Goal: Check status: Check status

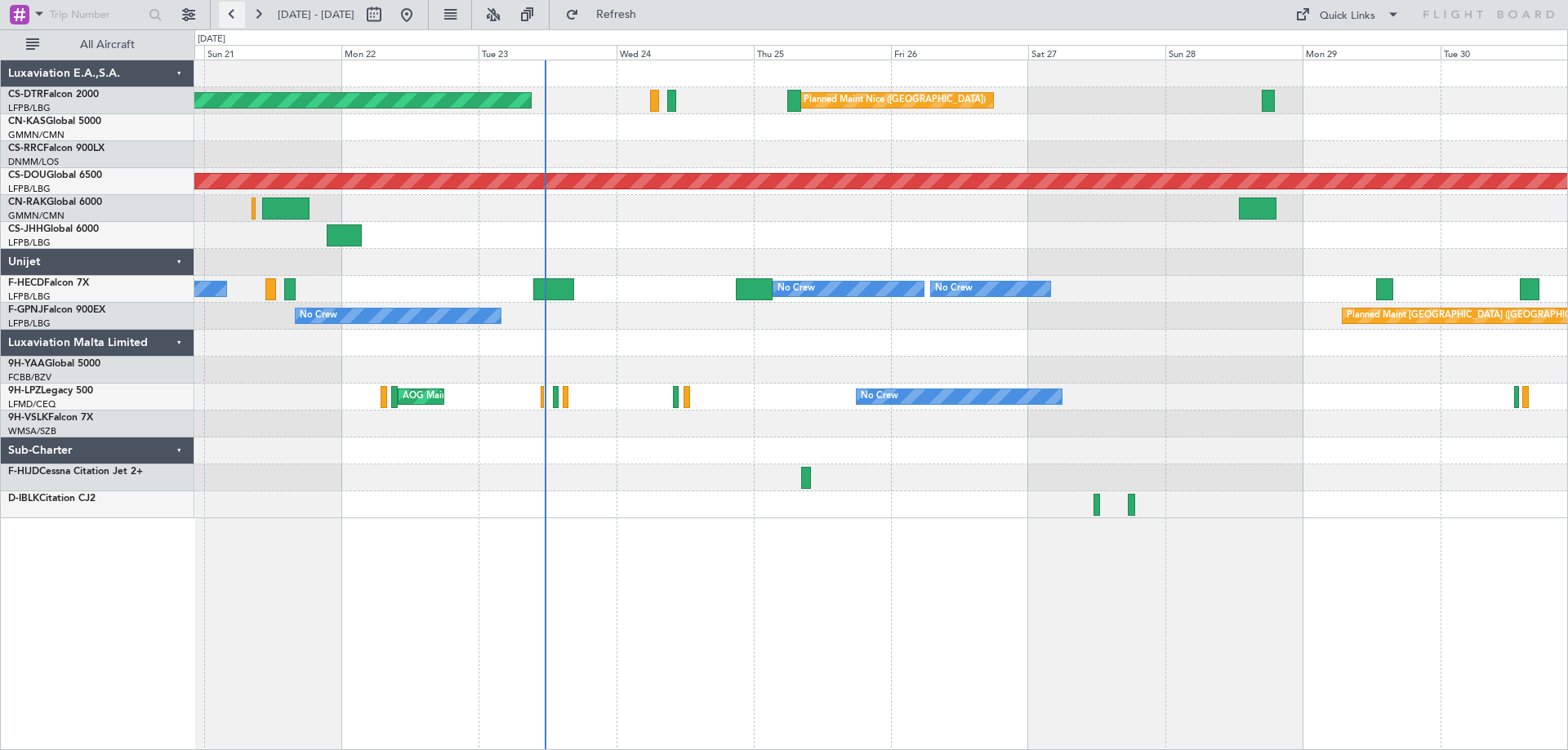
click at [231, 14] on button at bounding box center [231, 14] width 26 height 26
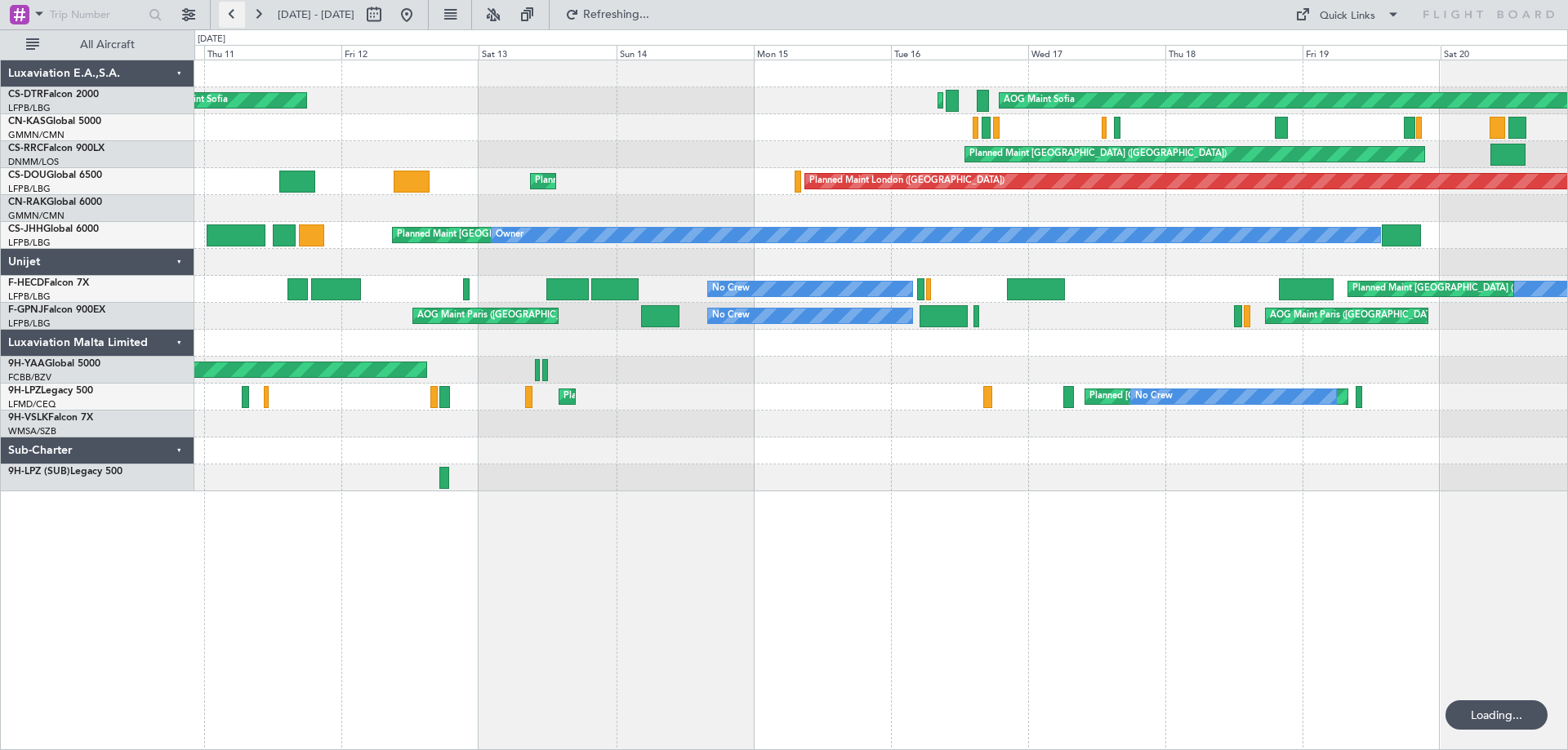
click at [231, 14] on button at bounding box center [231, 14] width 26 height 26
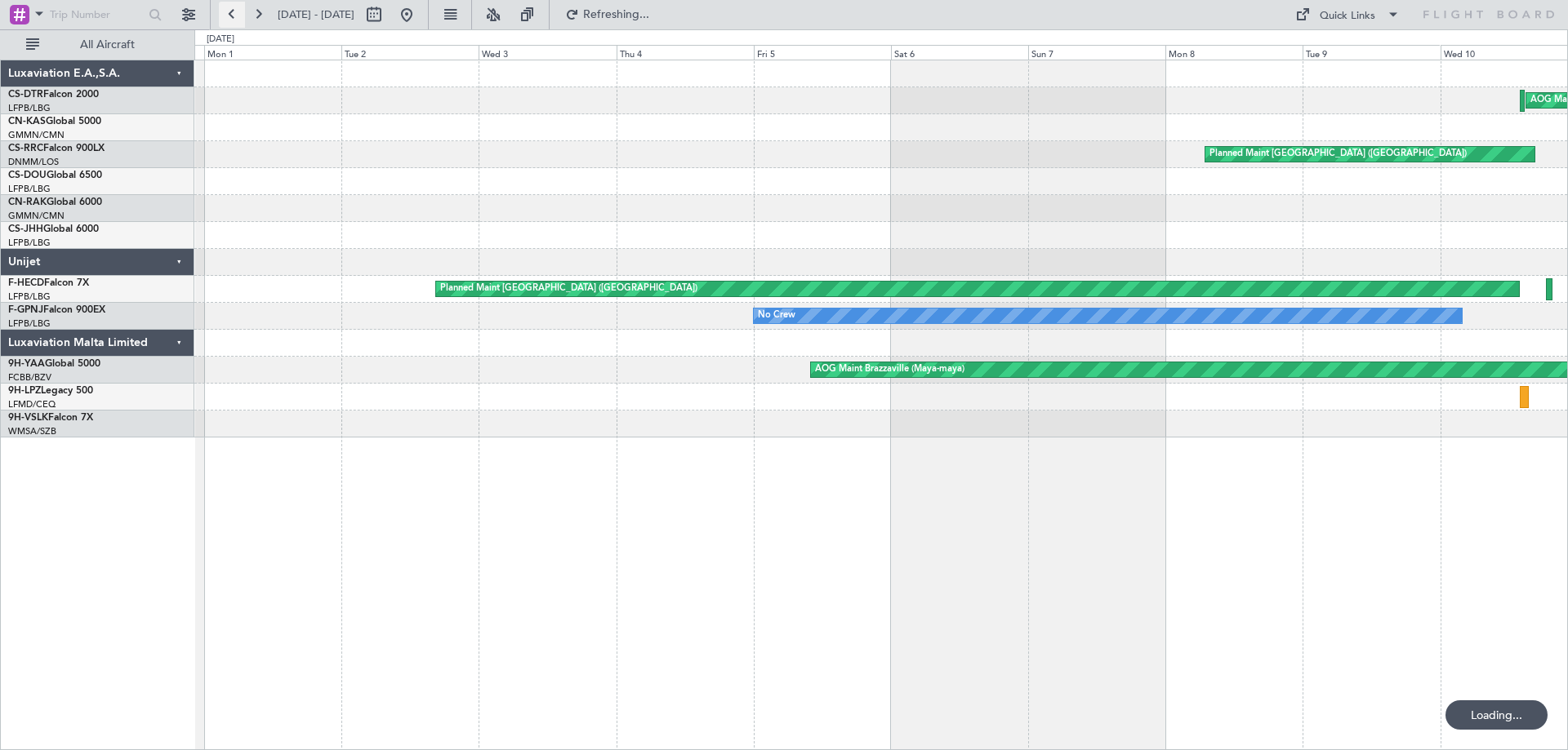
click at [231, 14] on button at bounding box center [231, 14] width 26 height 26
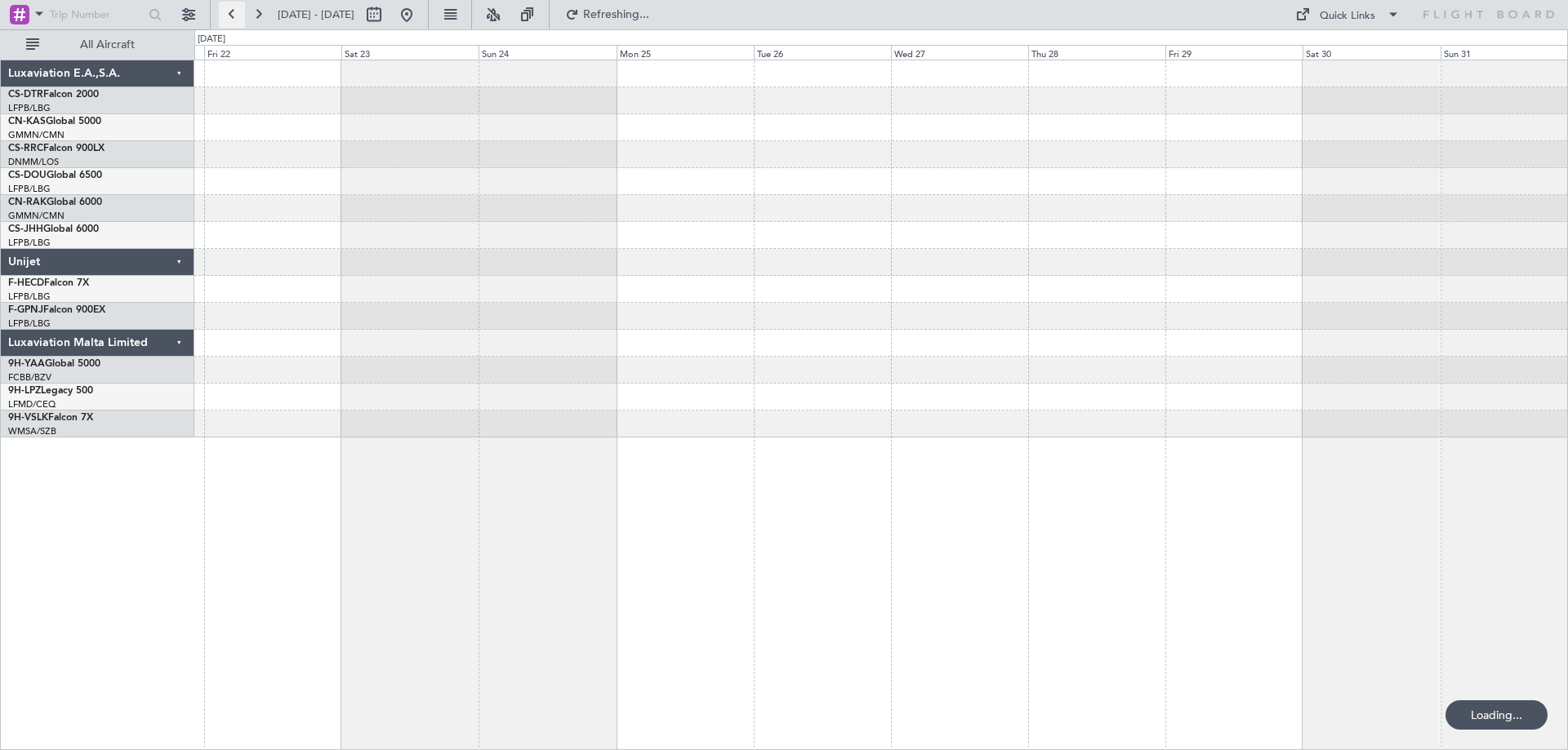
click at [231, 14] on button at bounding box center [231, 14] width 26 height 26
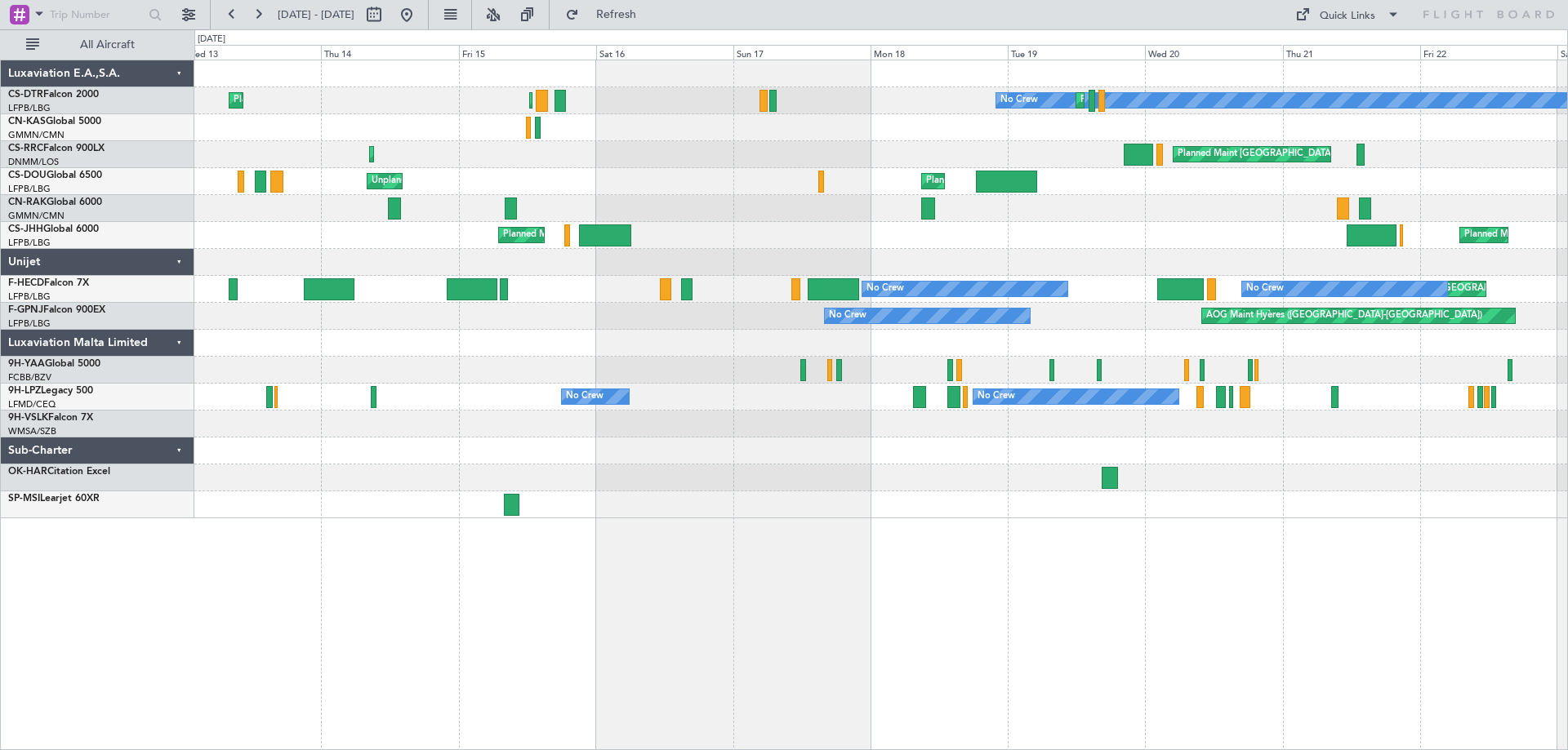
click at [1235, 243] on div "Planned Maint [GEOGRAPHIC_DATA] ([GEOGRAPHIC_DATA]) Planned Maint [GEOGRAPHIC_D…" at bounding box center [881, 236] width 1373 height 27
click at [262, 10] on button at bounding box center [257, 14] width 26 height 26
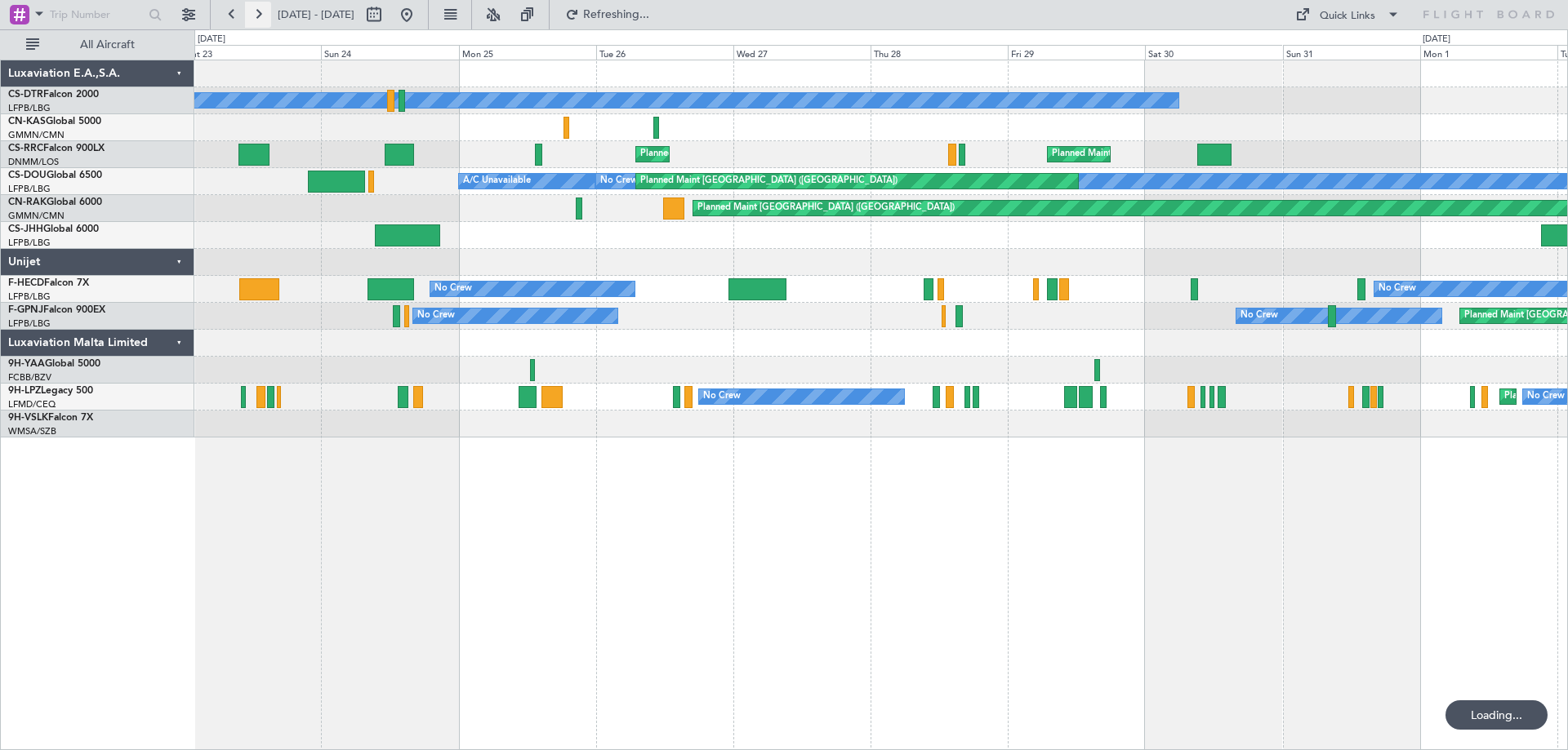
click at [262, 12] on button at bounding box center [257, 14] width 26 height 26
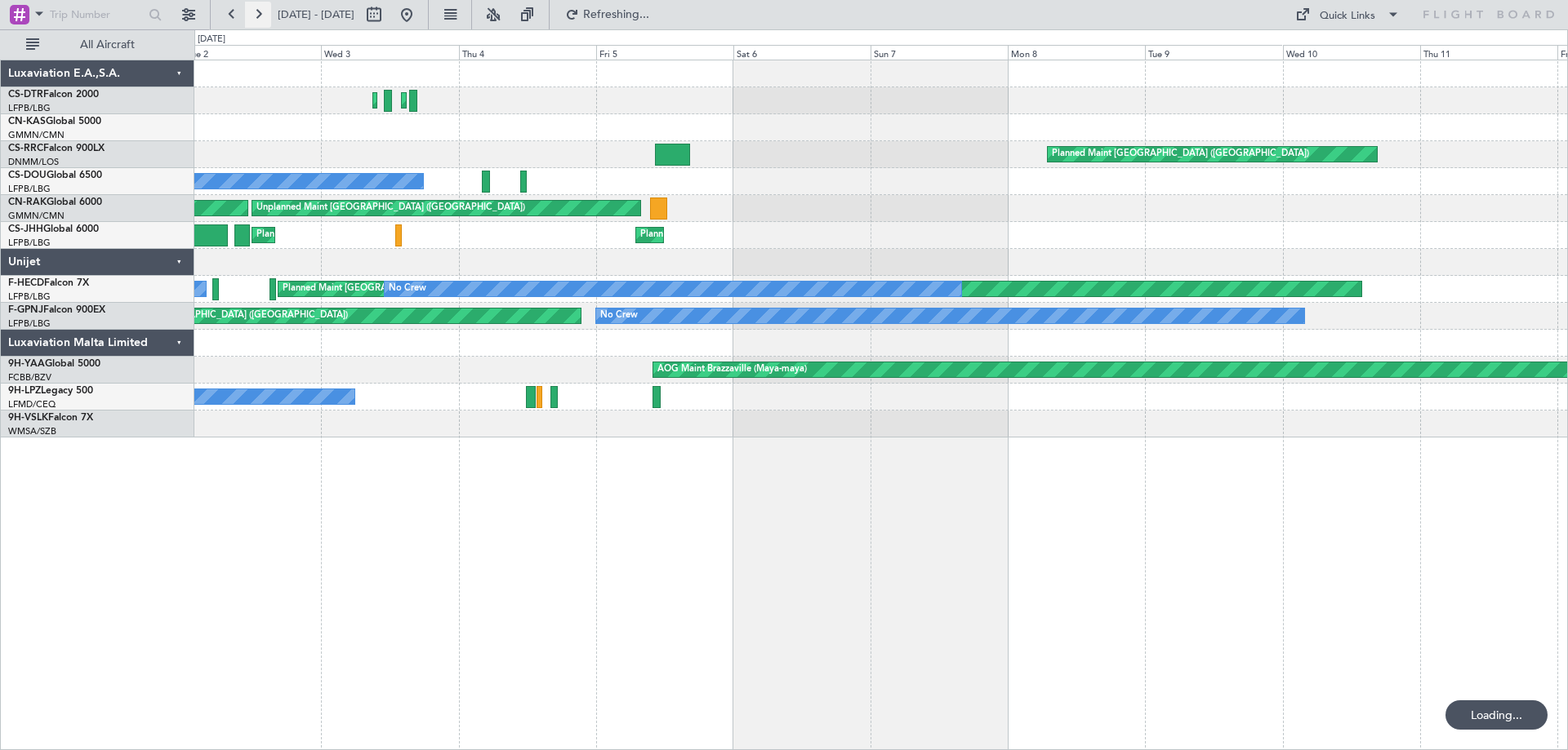
click at [262, 12] on button at bounding box center [257, 14] width 26 height 26
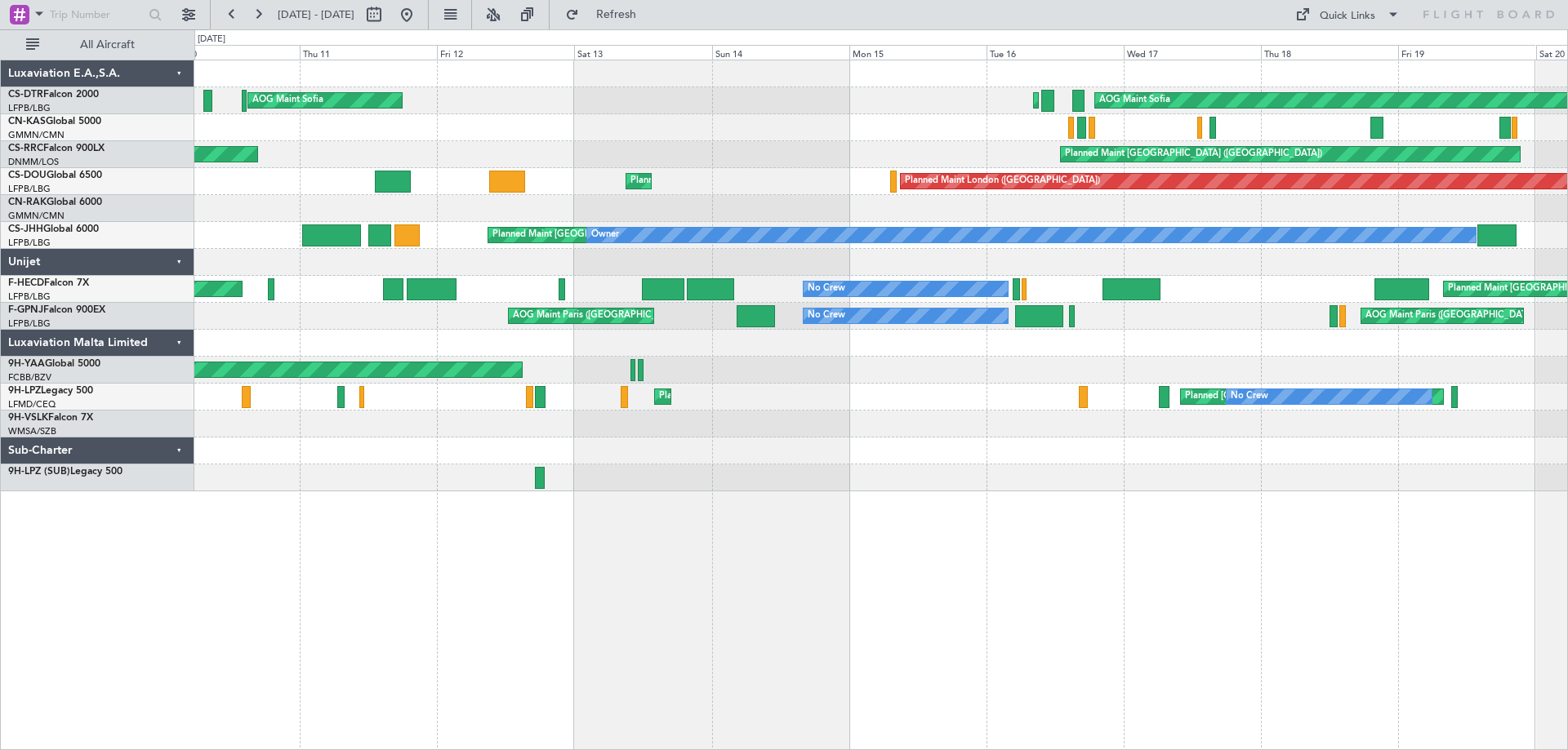
click at [1137, 332] on div "AOG Maint Sofia AOG Maint Sofia Planned Maint Sofia Planned Maint Mugla ([GEOGR…" at bounding box center [881, 276] width 1373 height 431
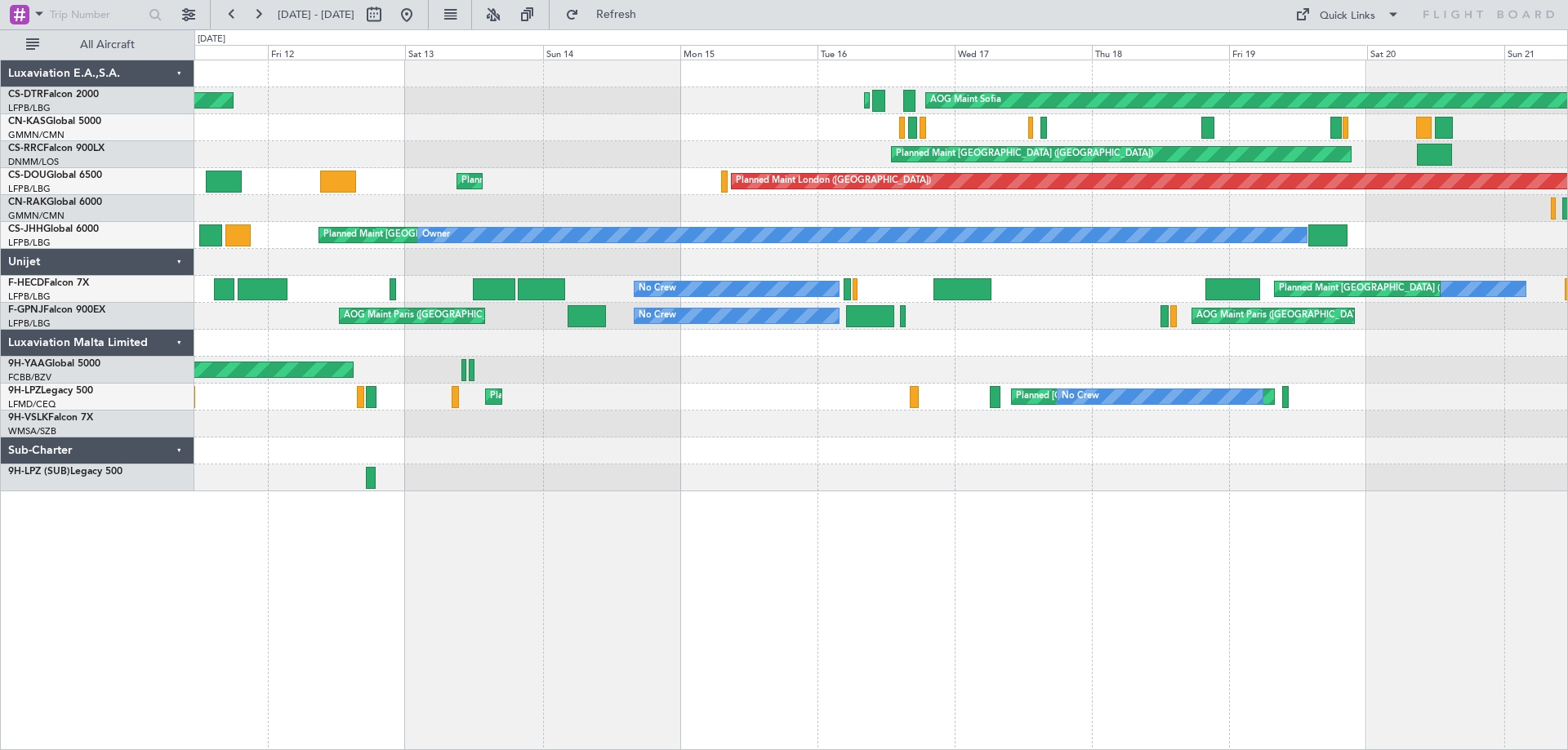
click at [1193, 273] on div at bounding box center [881, 262] width 1373 height 27
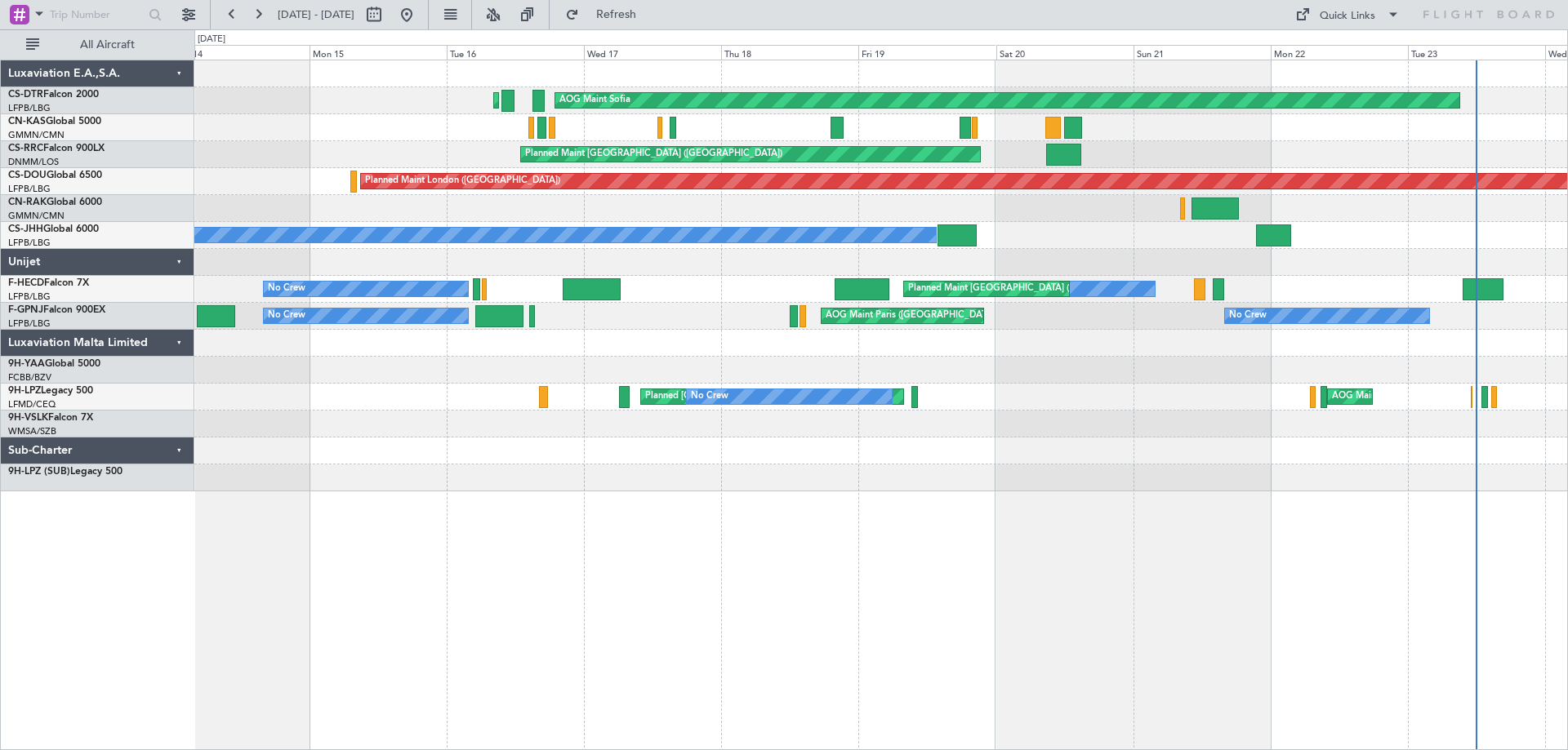
click at [1287, 329] on div "No Crew AOG Maint [GEOGRAPHIC_DATA] ([GEOGRAPHIC_DATA]) No Crew AOG Maint [GEOG…" at bounding box center [881, 316] width 1373 height 27
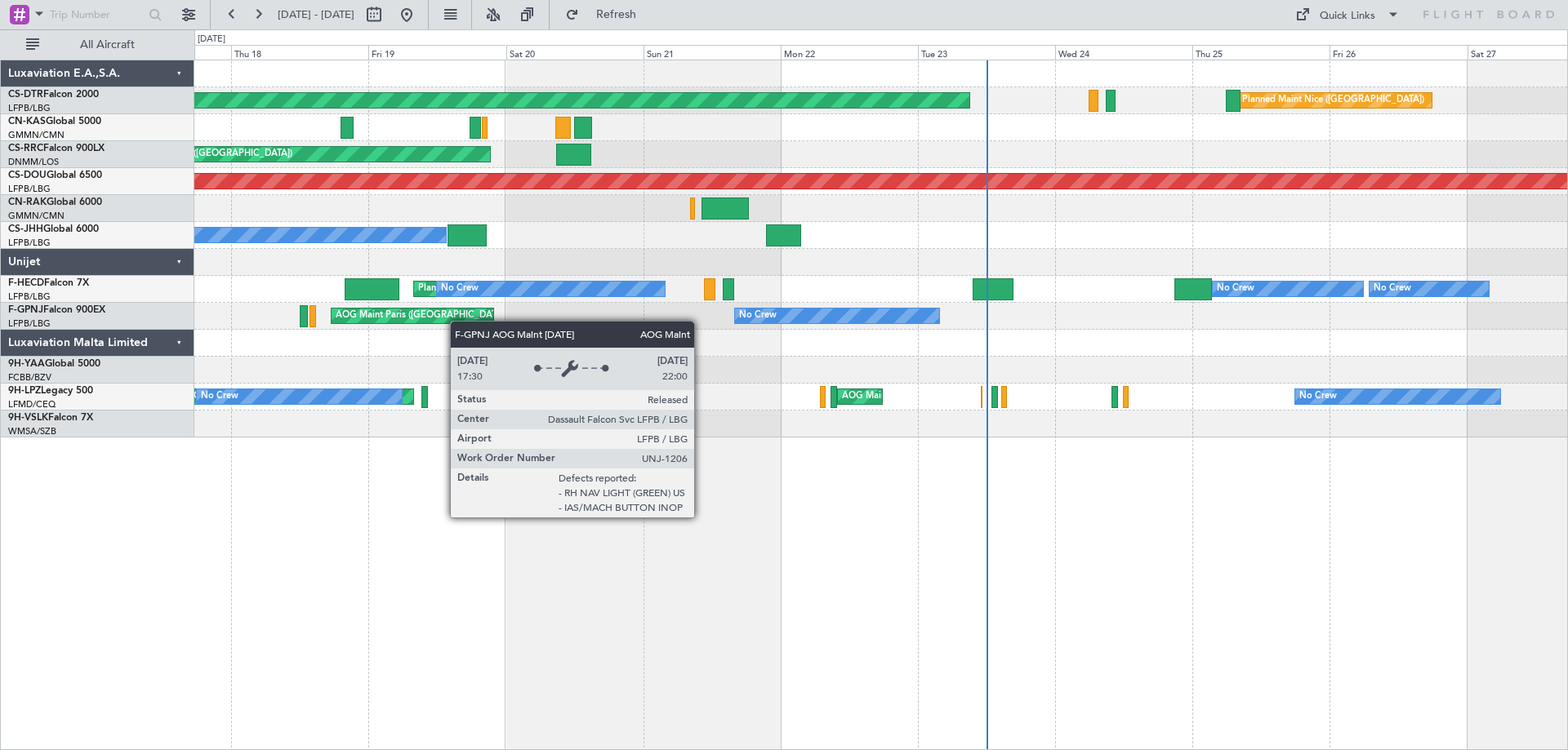
click at [457, 321] on div "AOG Maint Sofia [GEOGRAPHIC_DATA] ([GEOGRAPHIC_DATA]) Planned Maint Sofia Plann…" at bounding box center [881, 249] width 1373 height 377
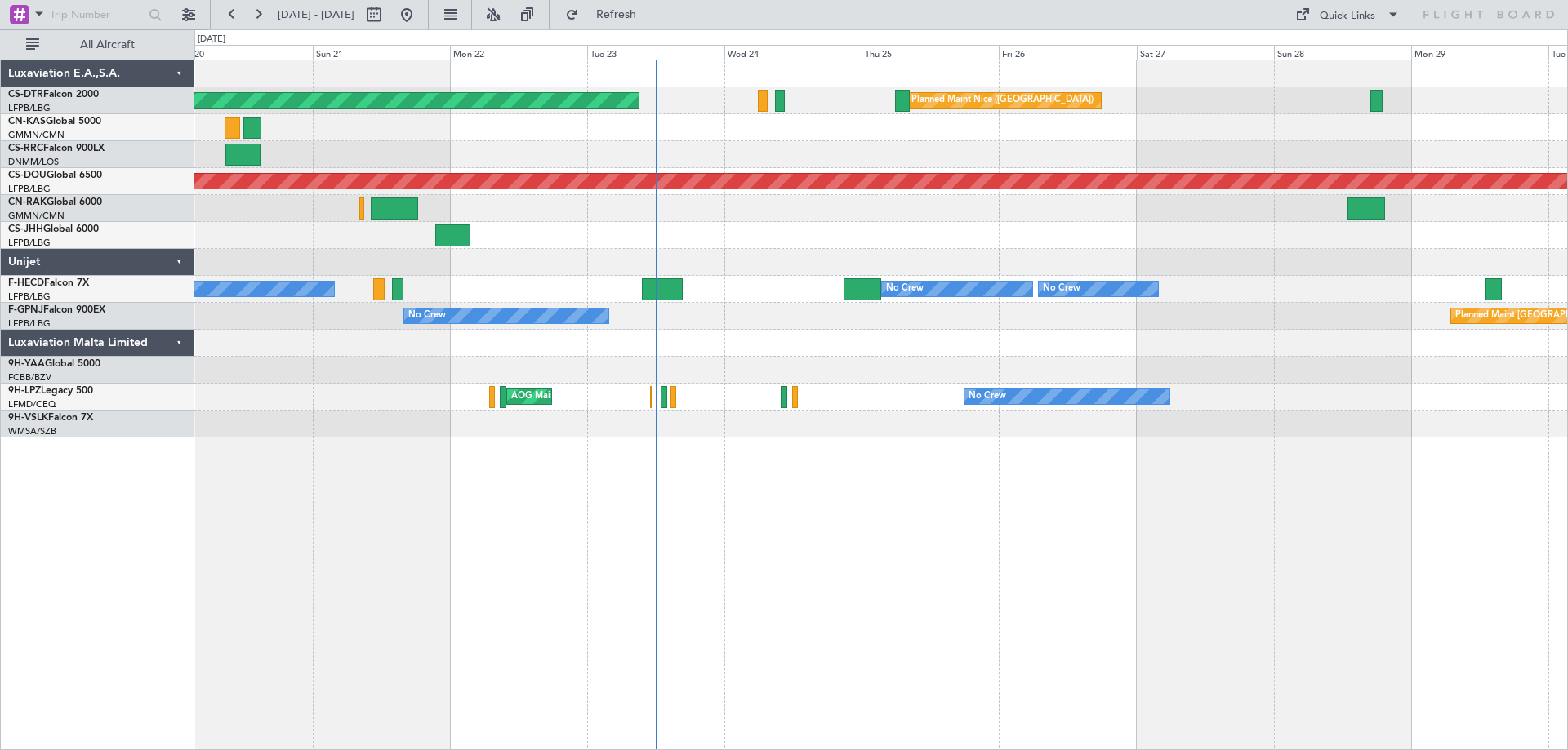
click at [421, 345] on div at bounding box center [881, 343] width 1373 height 27
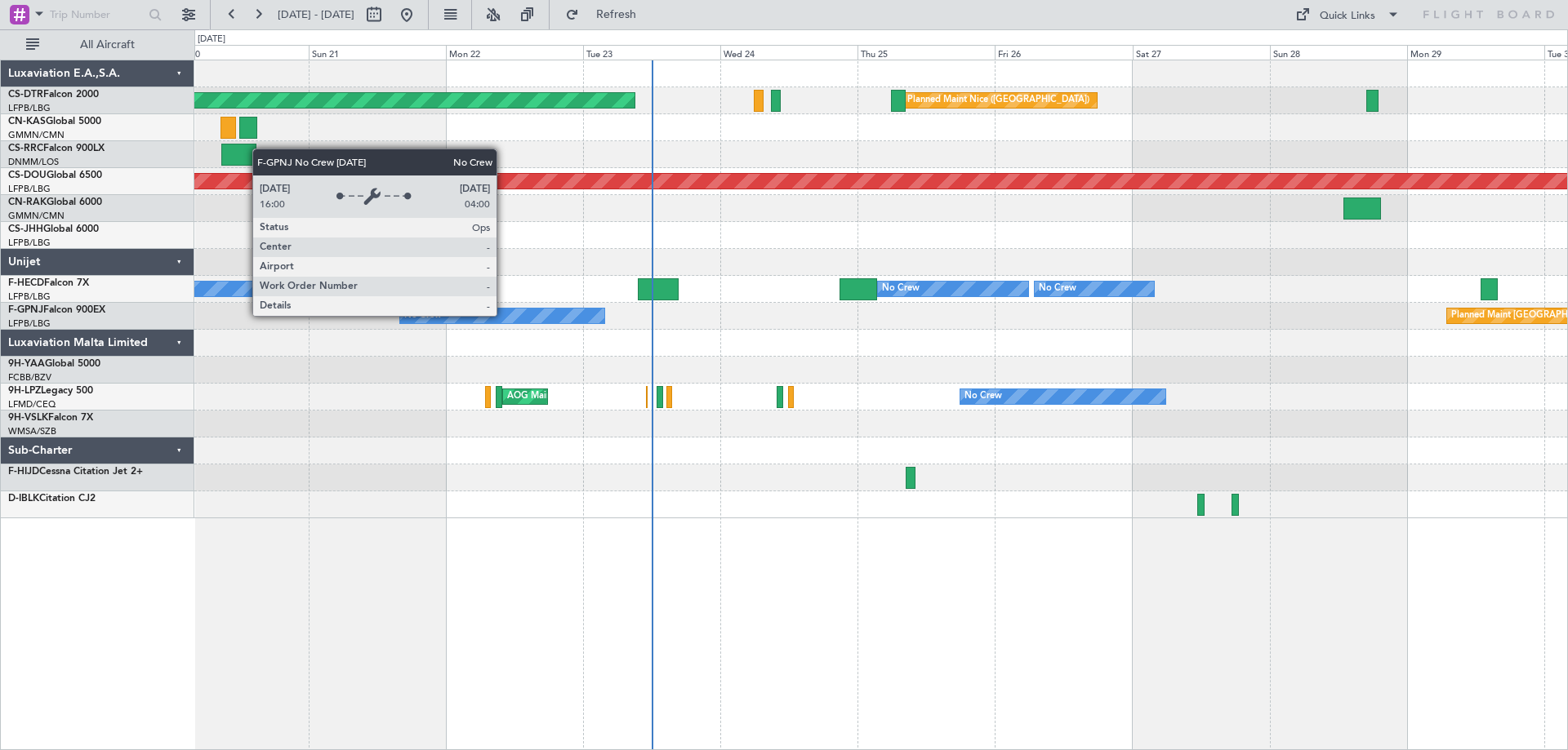
click at [504, 315] on div "No Crew" at bounding box center [502, 316] width 205 height 14
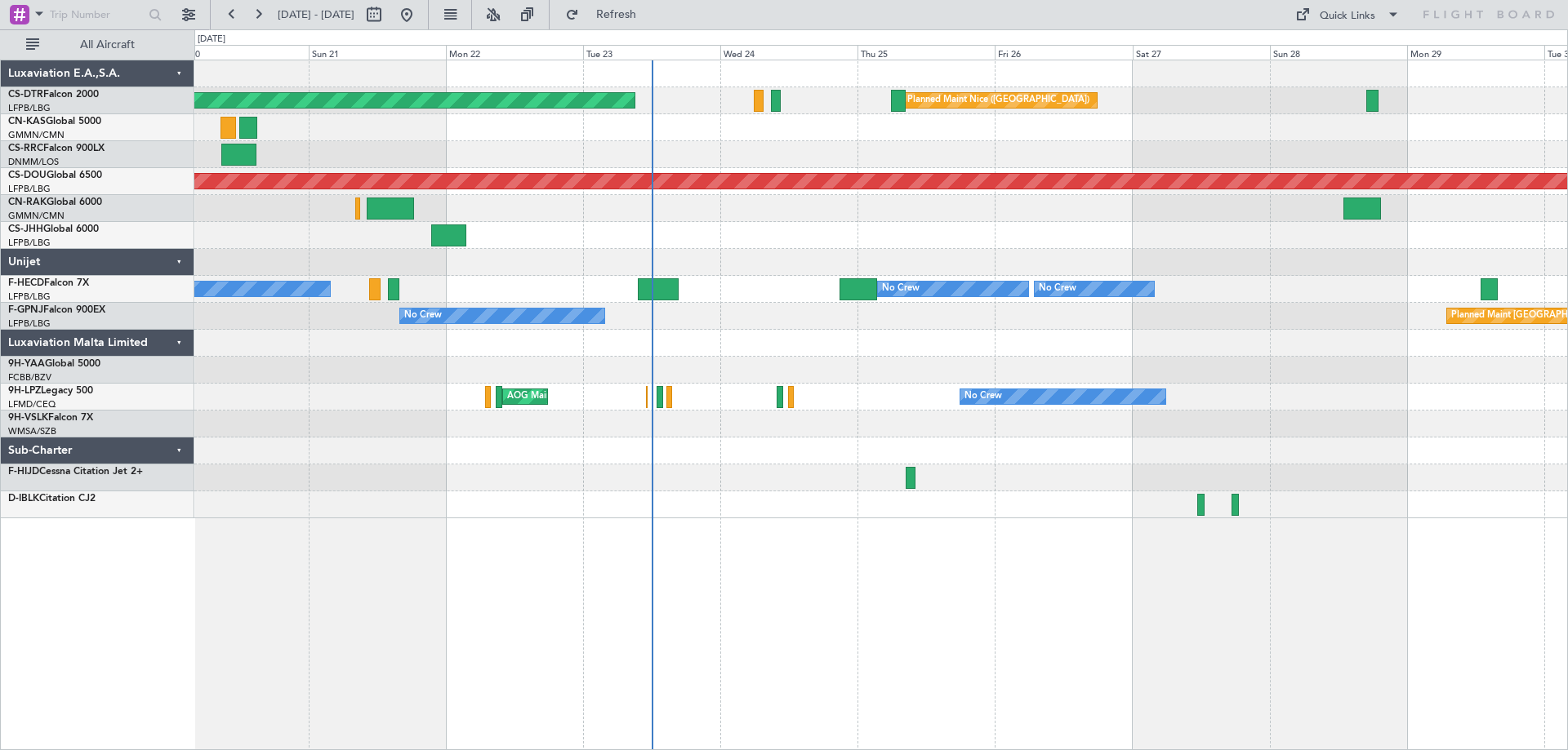
click at [728, 340] on div at bounding box center [881, 343] width 1373 height 27
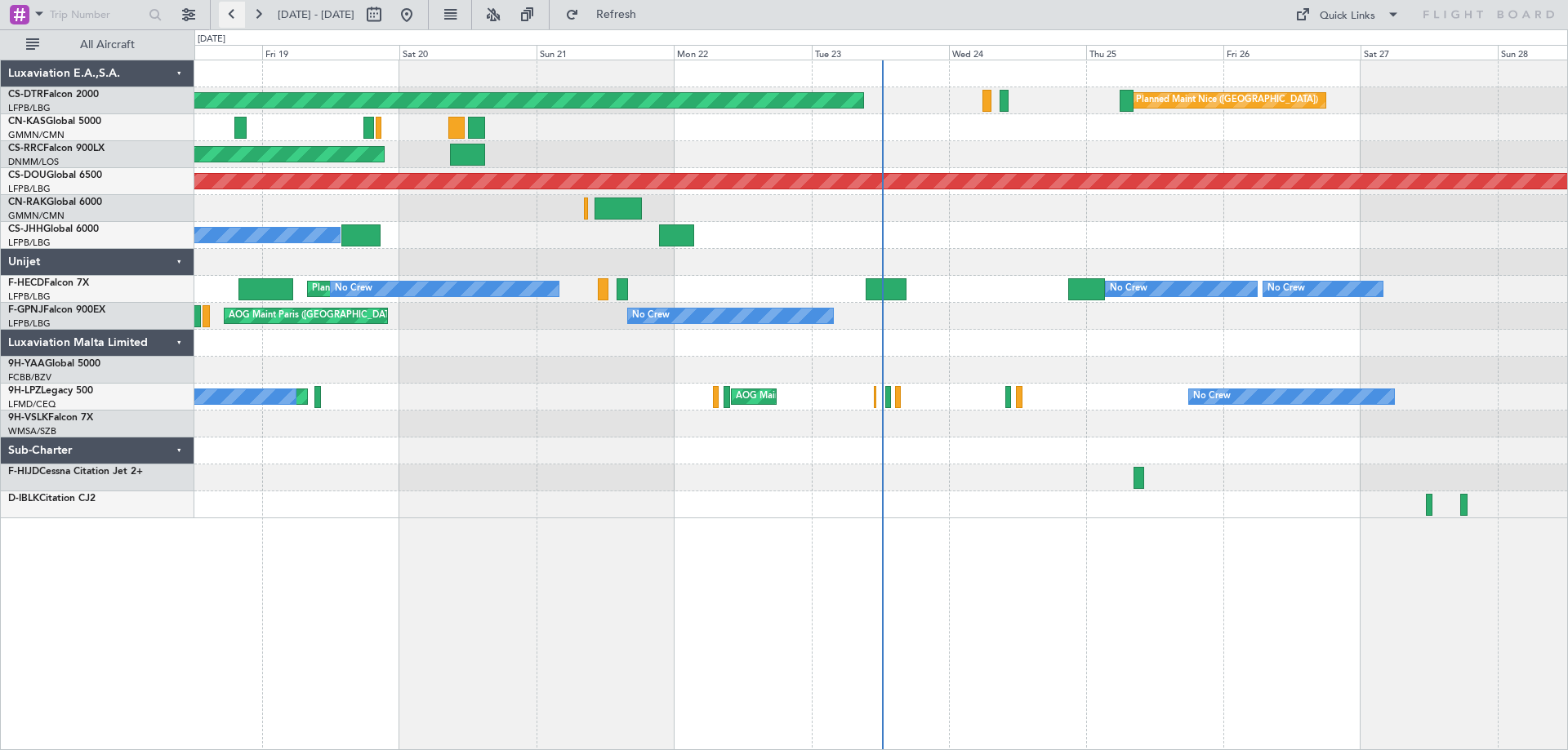
click at [229, 14] on button at bounding box center [231, 14] width 26 height 26
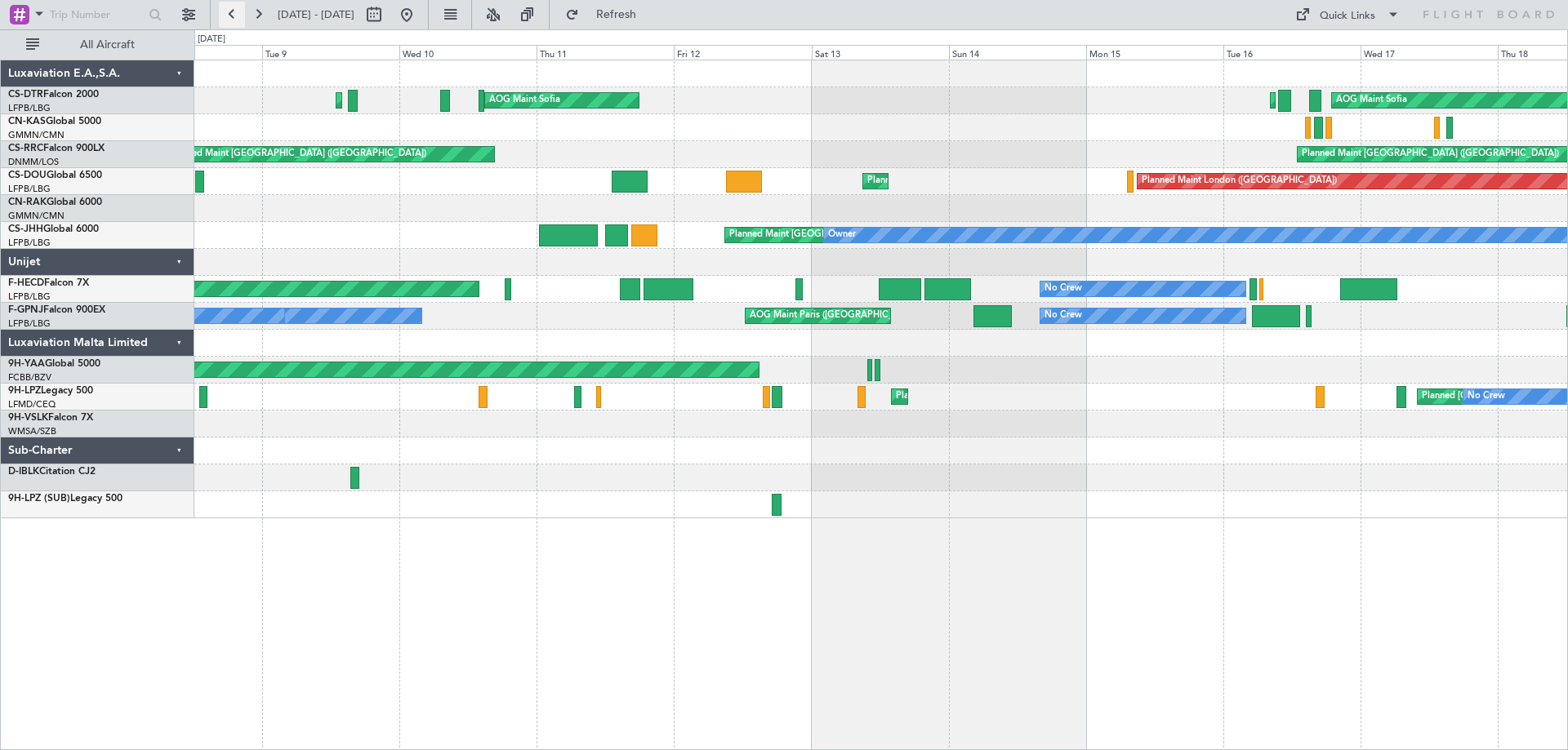
click at [229, 14] on button at bounding box center [231, 14] width 26 height 26
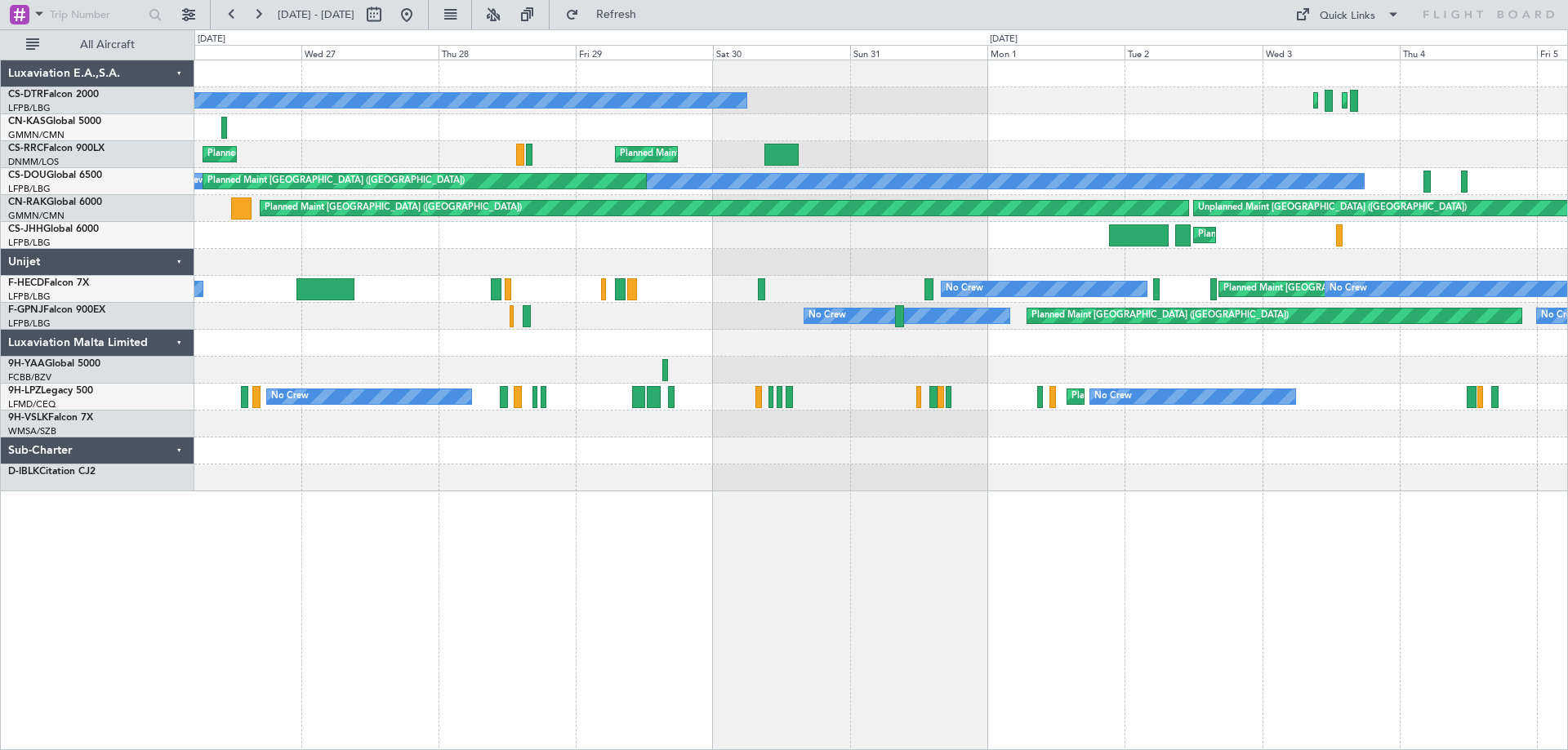
click at [1414, 171] on div "Planned Maint Sofia Planned Maint Istanbul (Ataturk) No Crew Planned Maint Pari…" at bounding box center [881, 276] width 1373 height 431
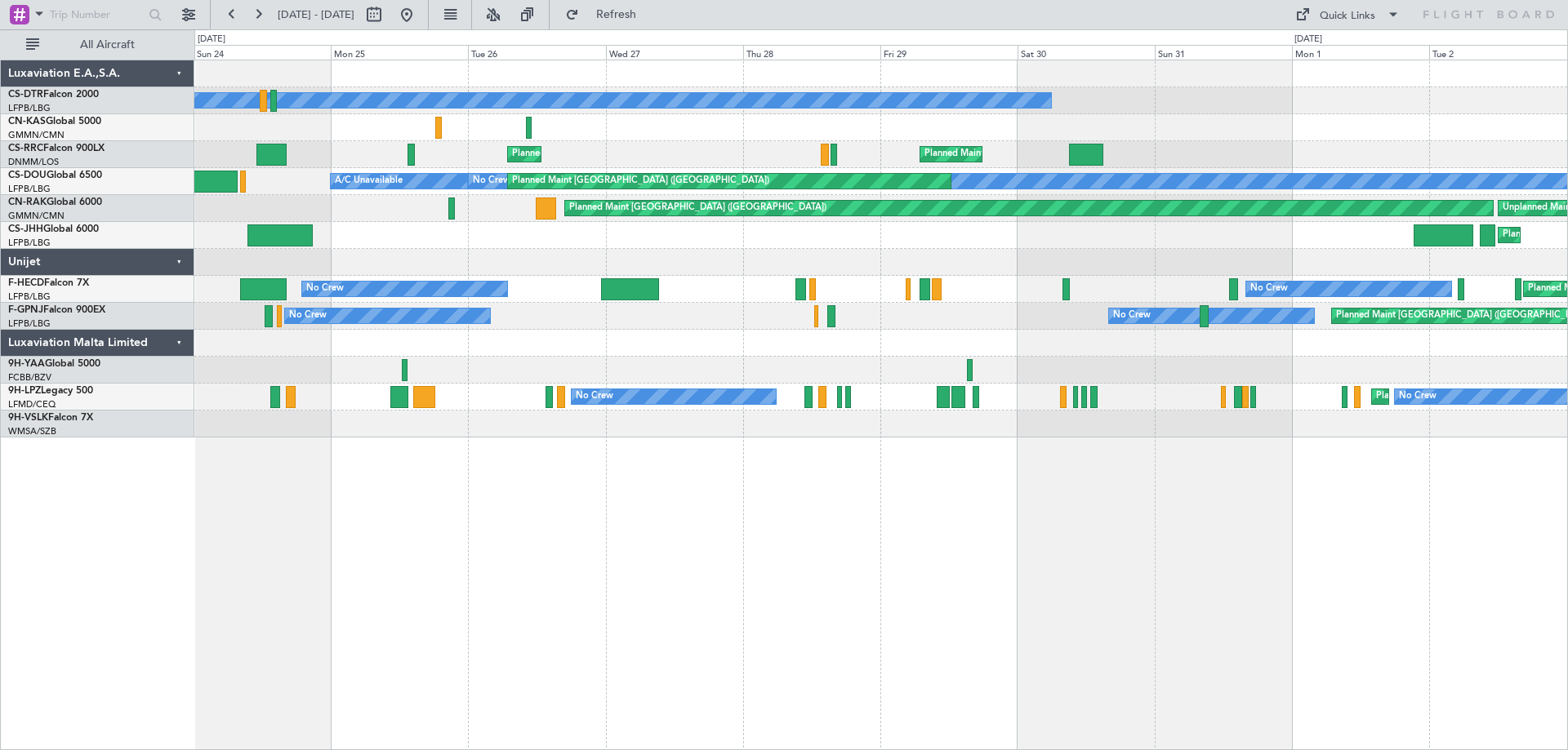
click at [806, 217] on div "No Crew Planned Maint Sofia Planned Maint Istanbul (Ataturk) Planned Maint Pari…" at bounding box center [881, 249] width 1373 height 377
click at [263, 17] on button at bounding box center [257, 14] width 26 height 26
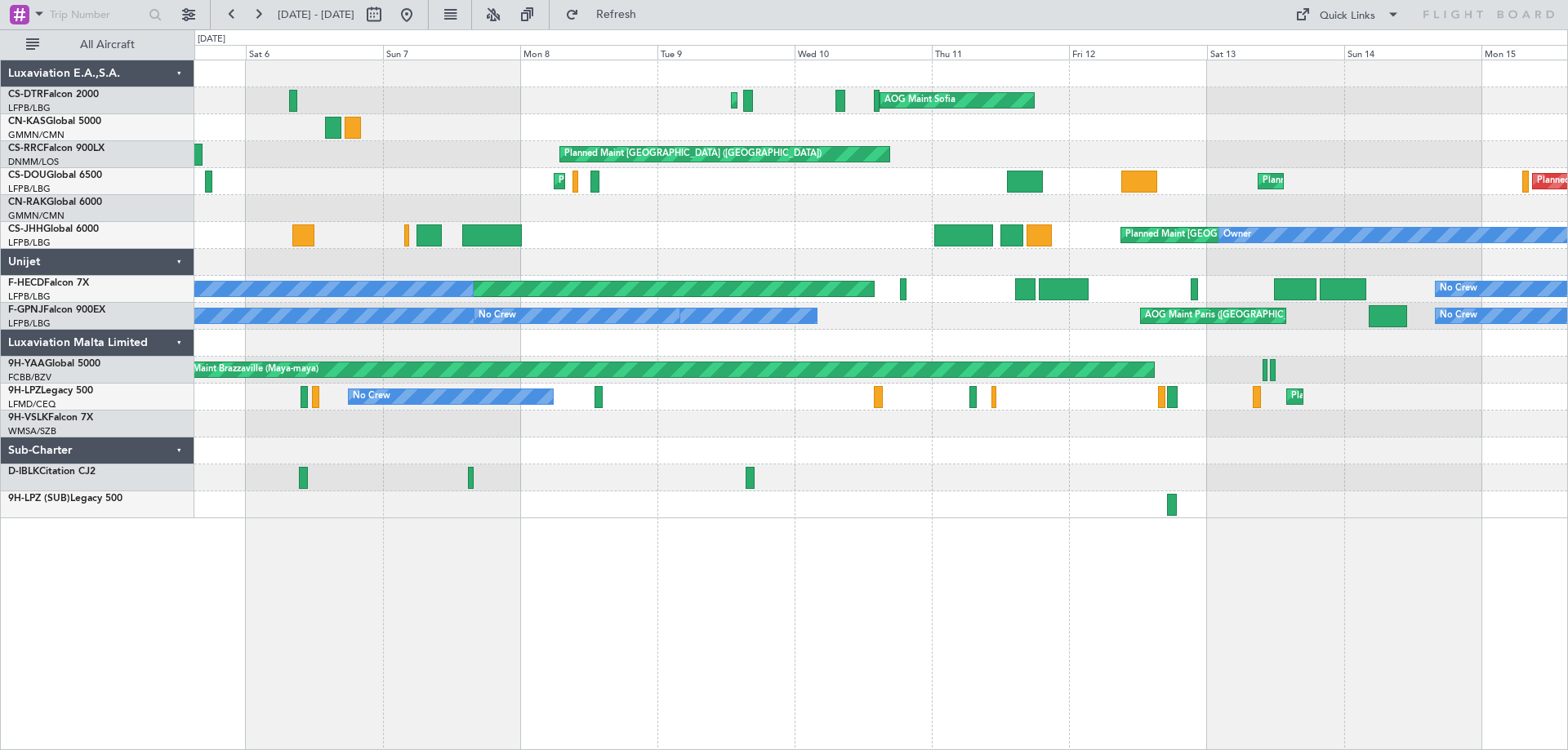
click at [190, 113] on div "Planned Maint Mugla (Dalaman) AOG Maint Sofia Planned Maint Istanbul (Ataturk) …" at bounding box center [784, 389] width 1568 height 721
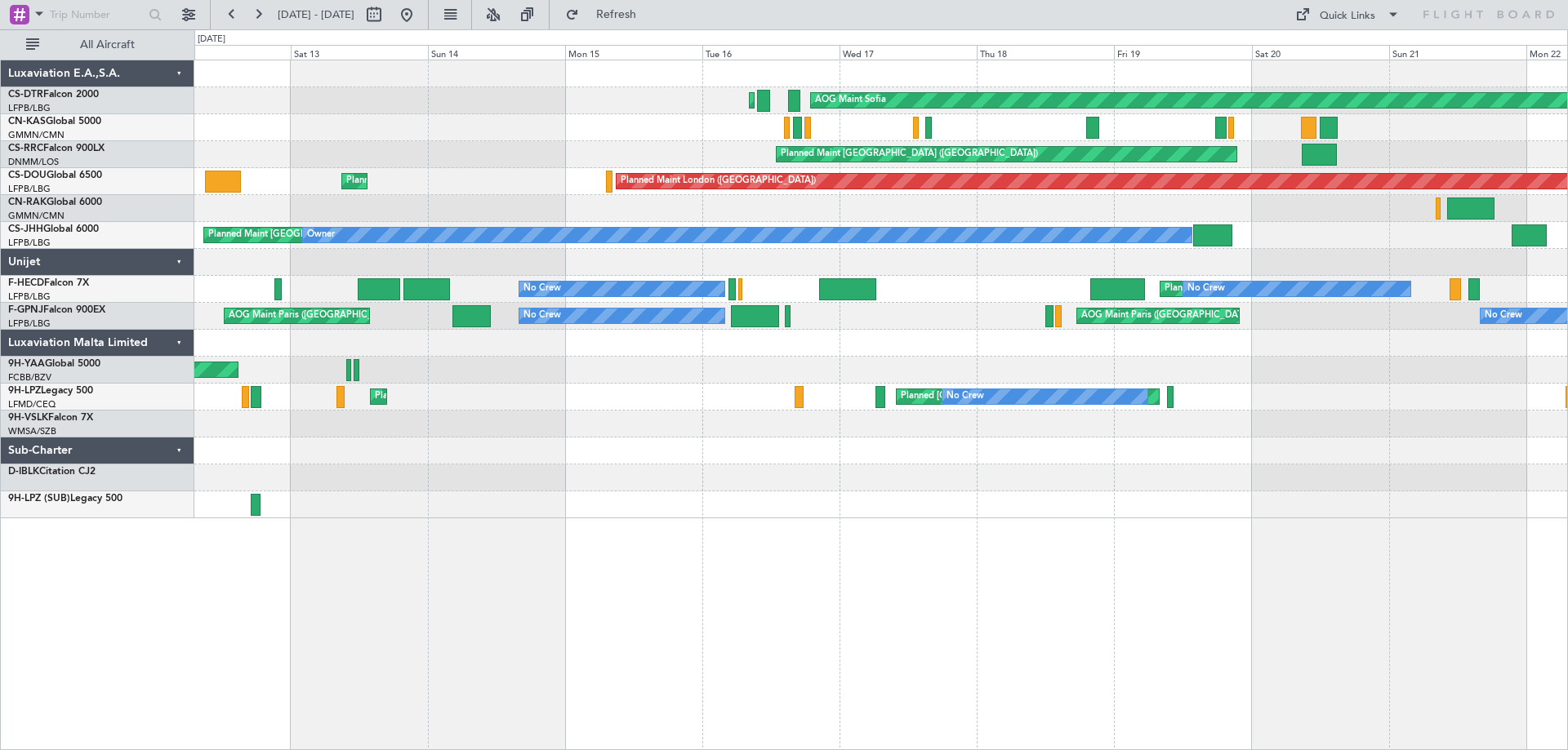
click at [405, 165] on div "Planned Maint Paris (Le Bourget) Planned Maint Paris (Le Bourget)" at bounding box center [881, 154] width 1373 height 27
